Goal: Information Seeking & Learning: Check status

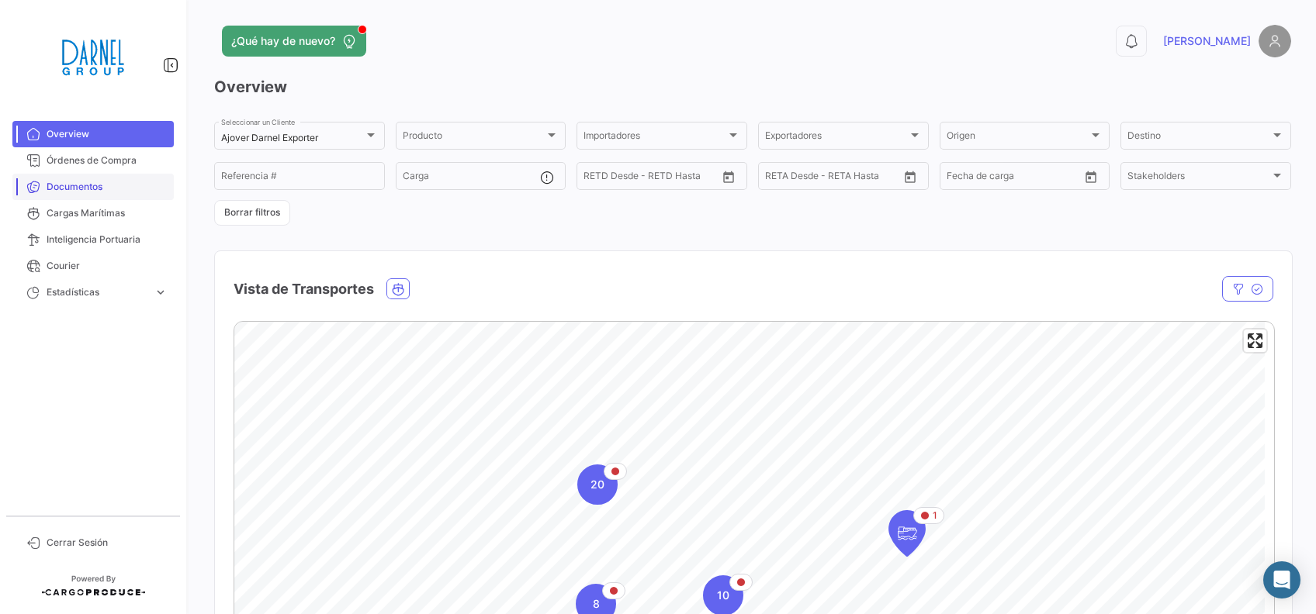
click at [81, 199] on link "Documentos" at bounding box center [92, 187] width 161 height 26
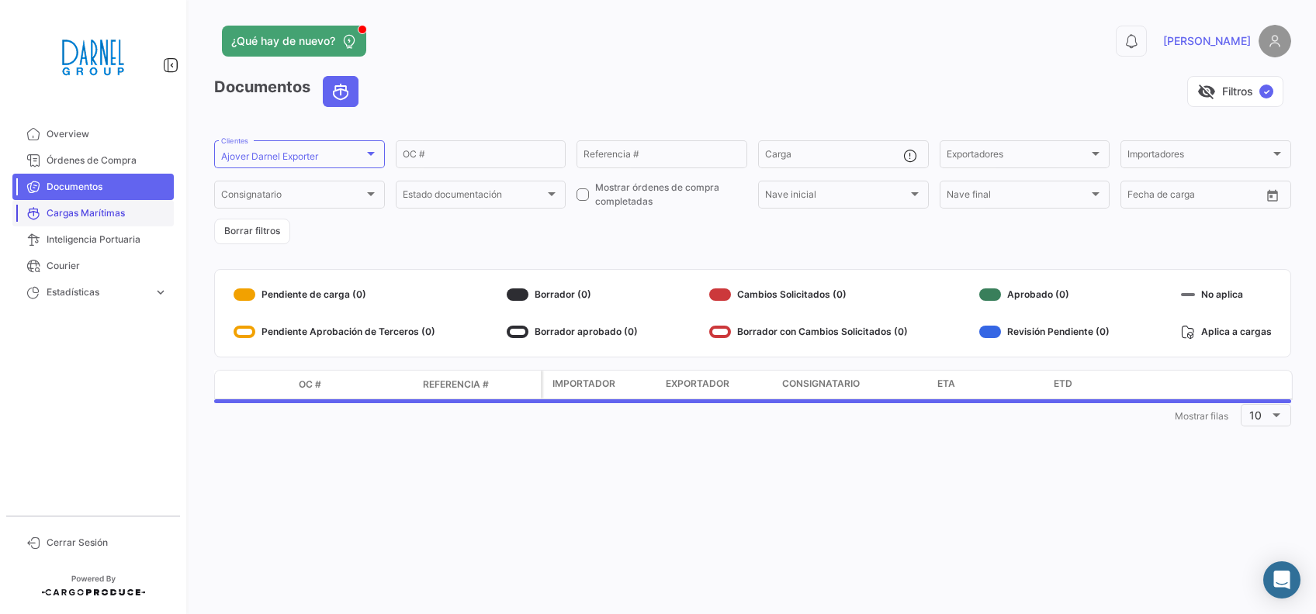
click at [95, 202] on link "Cargas Marítimas" at bounding box center [92, 213] width 161 height 26
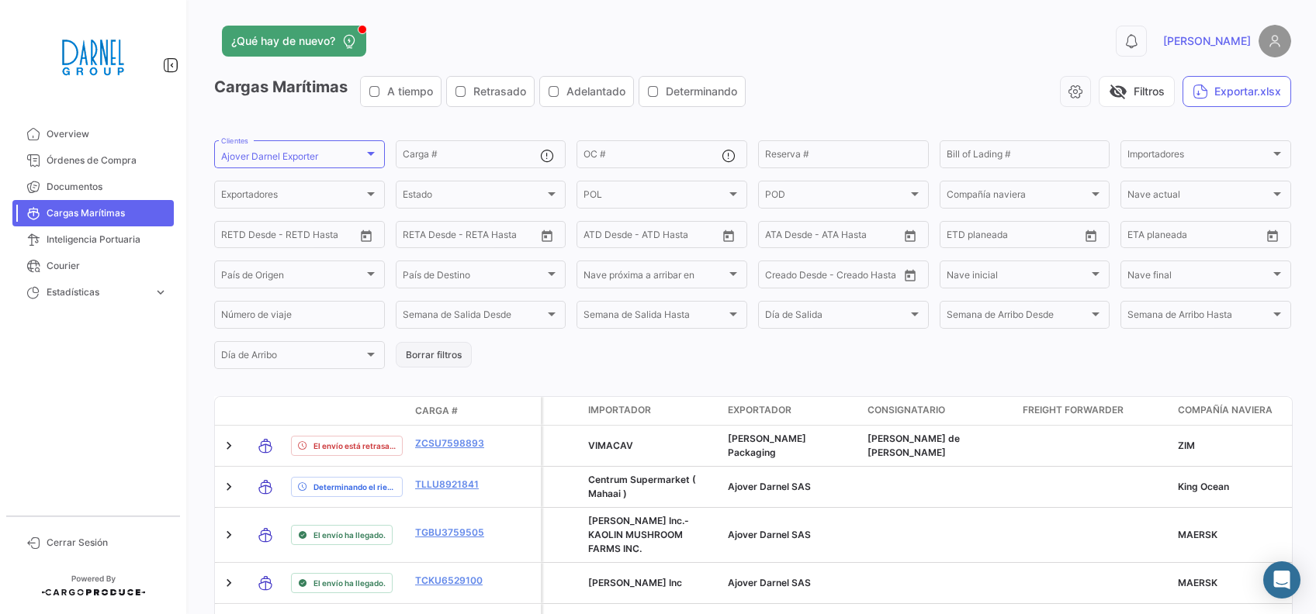
click at [451, 357] on button "Borrar filtros" at bounding box center [434, 355] width 76 height 26
click at [548, 192] on div at bounding box center [552, 194] width 14 height 12
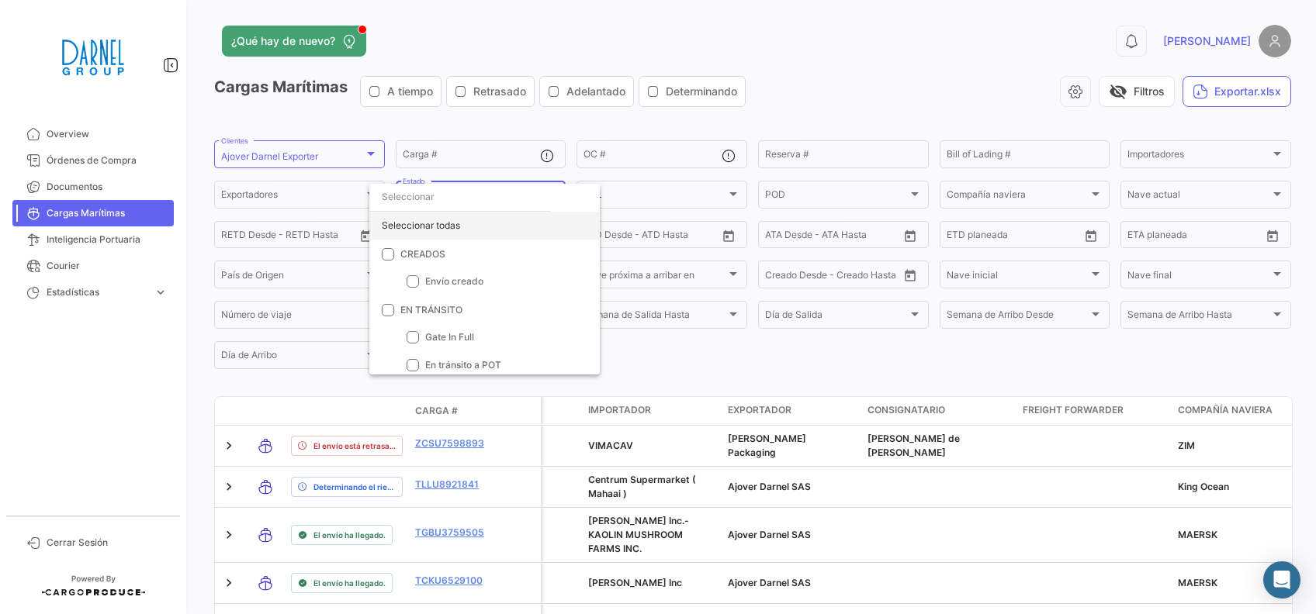
click at [448, 226] on div "Seleccionar todas" at bounding box center [484, 226] width 230 height 28
checkbox input "true"
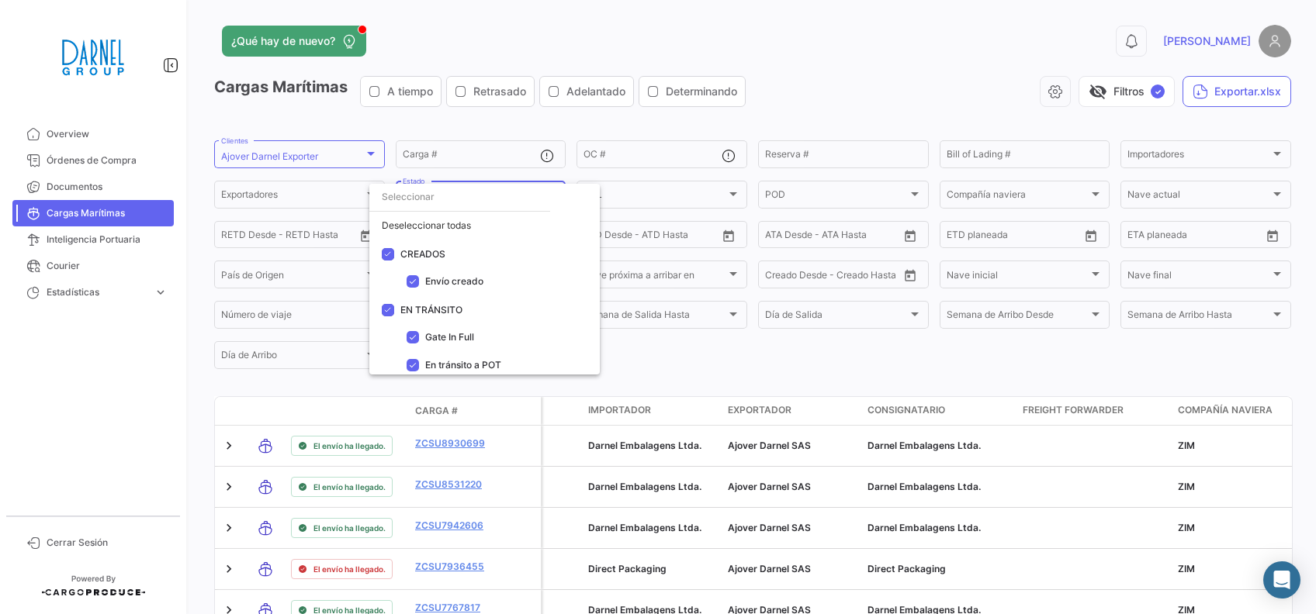
click at [837, 373] on div at bounding box center [658, 307] width 1316 height 614
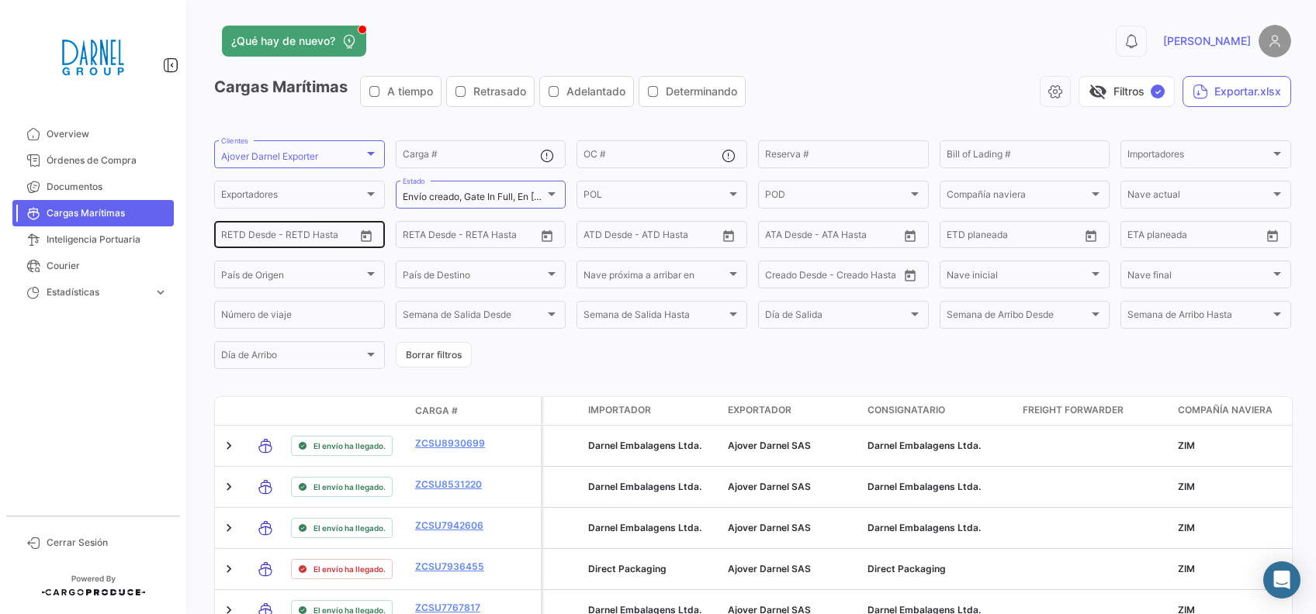
click at [360, 240] on icon "Open calendar" at bounding box center [366, 237] width 14 height 14
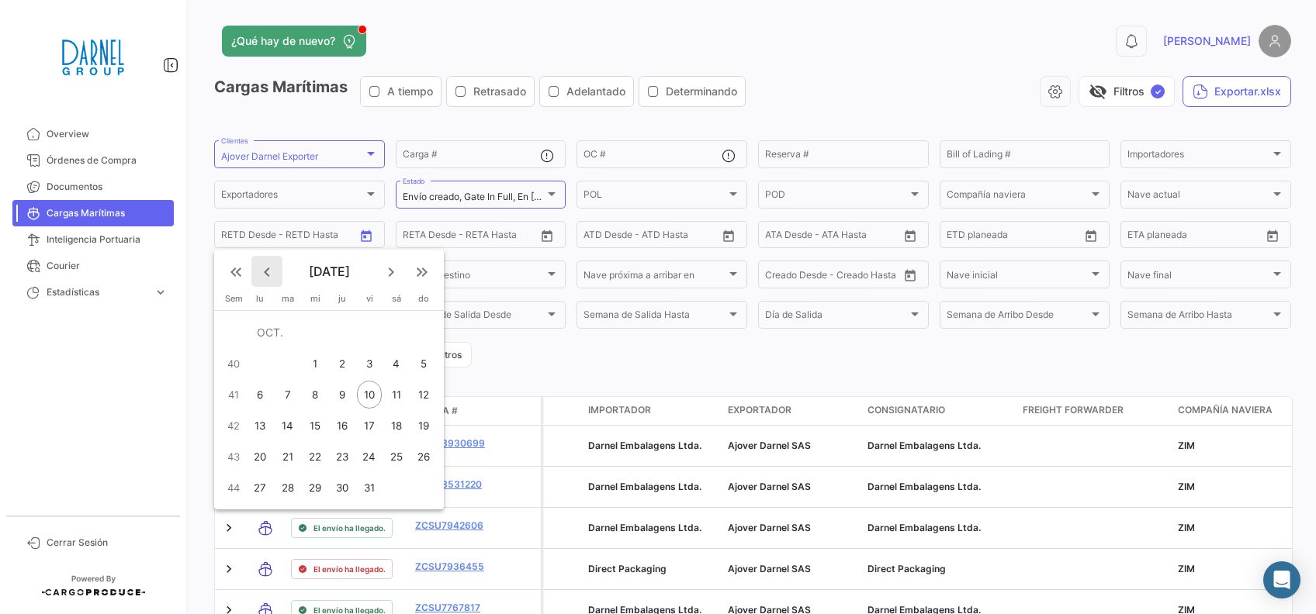
click at [267, 271] on mat-icon "keyboard_arrow_left" at bounding box center [267, 272] width 19 height 19
click at [368, 335] on div "1" at bounding box center [369, 333] width 24 height 28
type input "[DATE]"
click at [391, 268] on mat-icon "keyboard_arrow_right" at bounding box center [391, 272] width 19 height 19
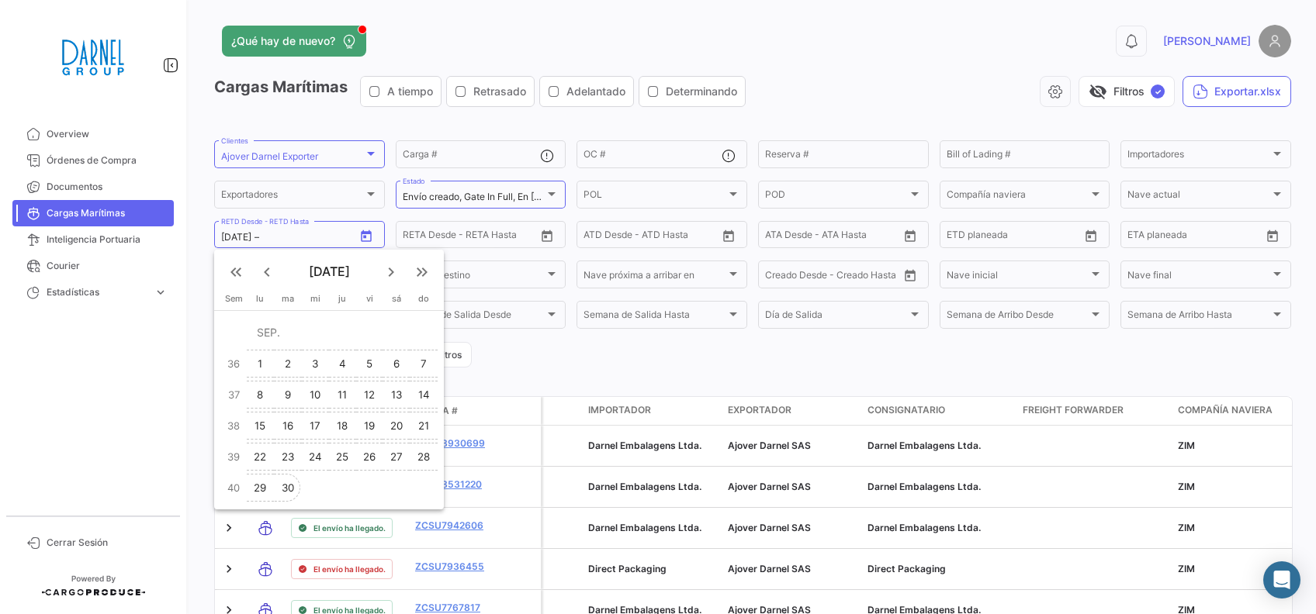
click at [285, 487] on div "30" at bounding box center [287, 488] width 25 height 28
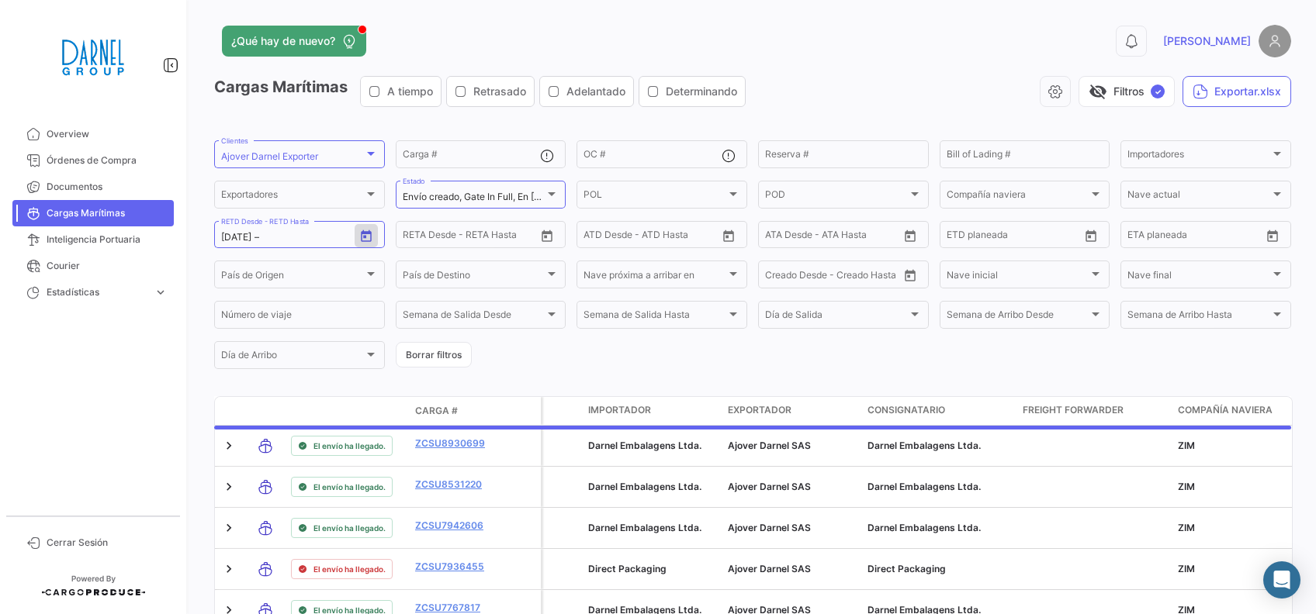
type input "[DATE]"
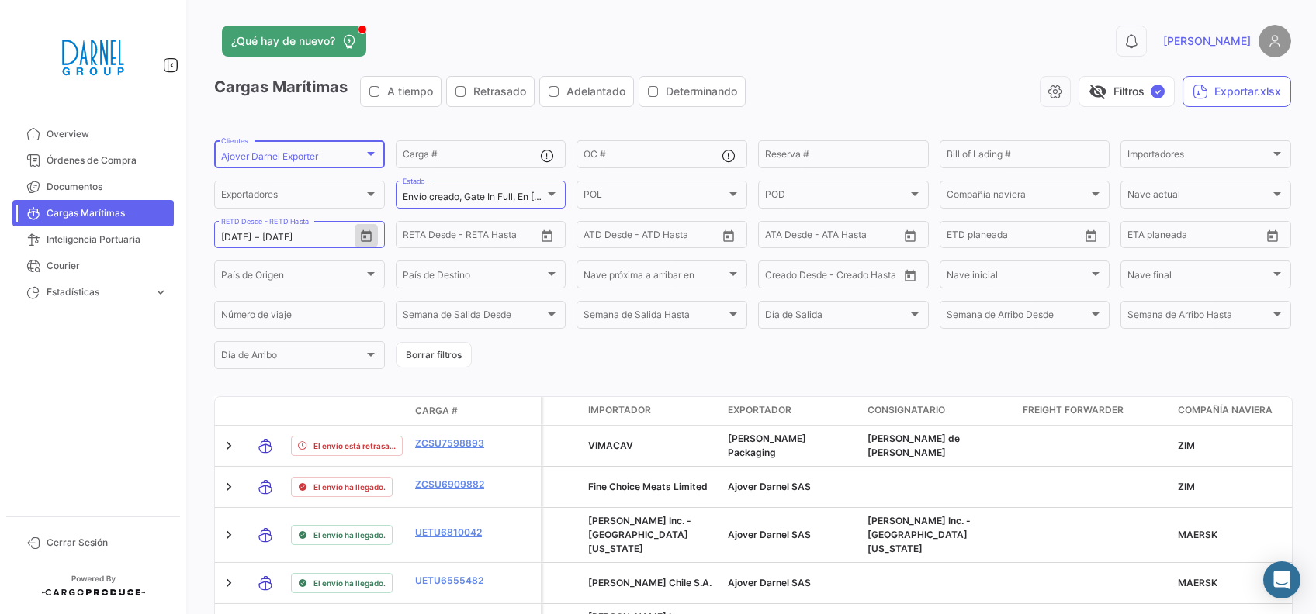
click at [370, 151] on div at bounding box center [371, 153] width 14 height 12
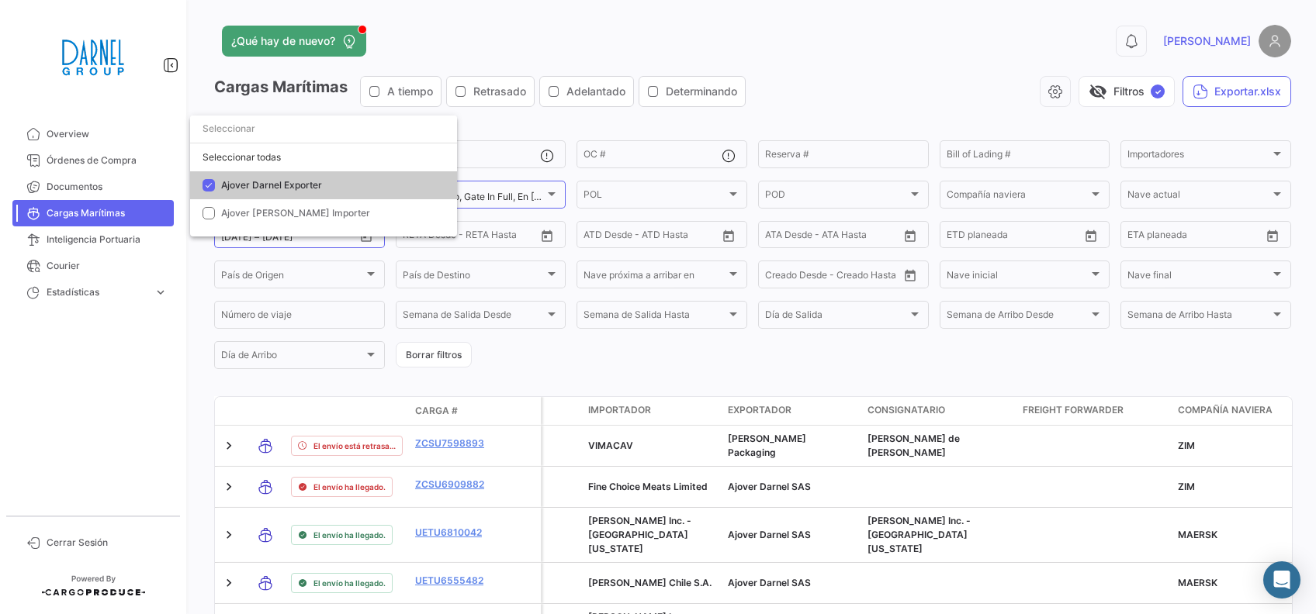
click at [914, 72] on div at bounding box center [658, 307] width 1316 height 614
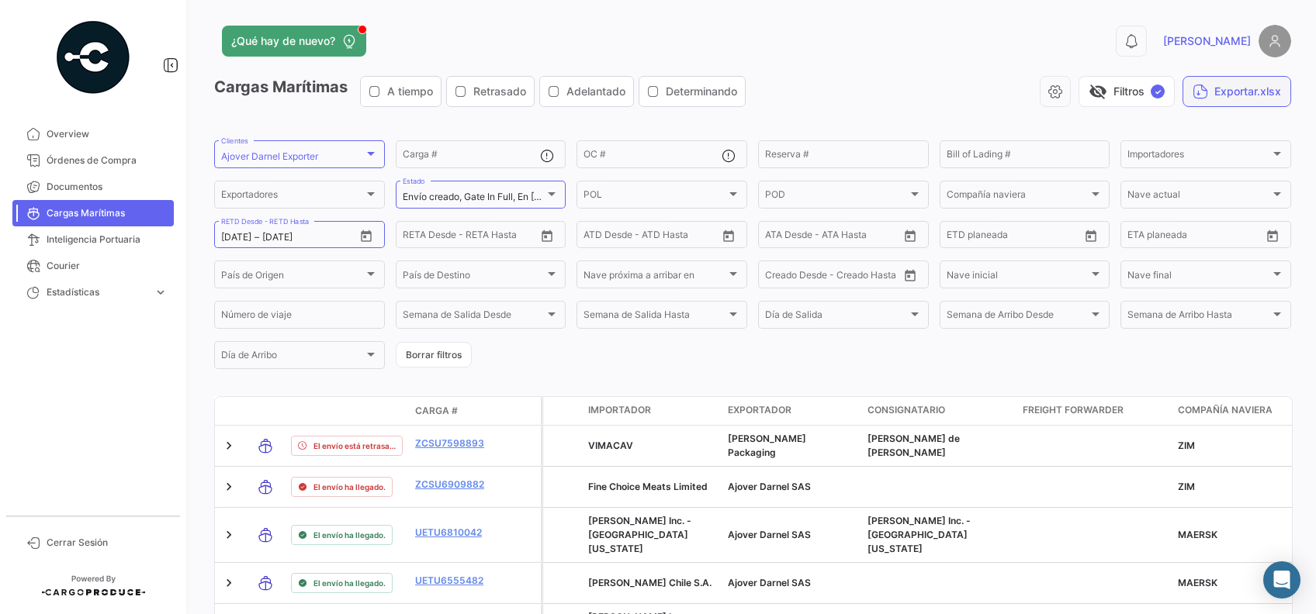
click at [1198, 98] on button "Exportar.xlsx" at bounding box center [1236, 91] width 109 height 31
